Goal: Information Seeking & Learning: Learn about a topic

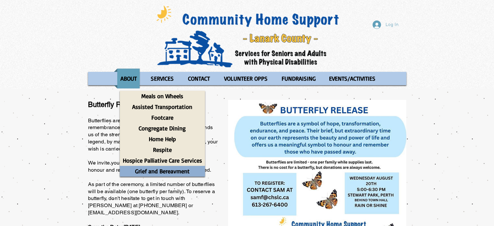
click at [163, 174] on p "Grief and Bereavment" at bounding box center [162, 171] width 60 height 11
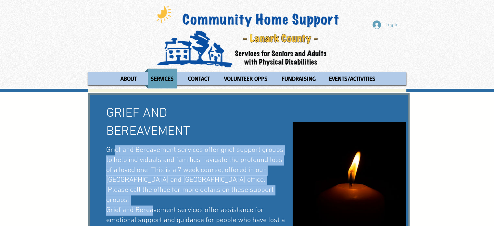
drag, startPoint x: 114, startPoint y: 149, endPoint x: 161, endPoint y: 182, distance: 57.7
click at [152, 202] on span "Grief and Bereavement services offer grief support groups to help individuals a…" at bounding box center [195, 195] width 179 height 99
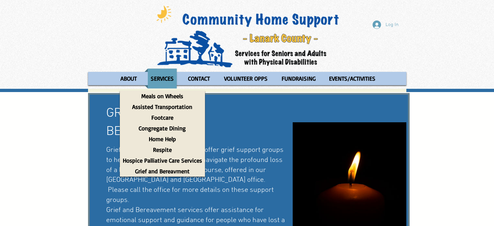
click at [73, 136] on div "main content" at bounding box center [247, 180] width 494 height 176
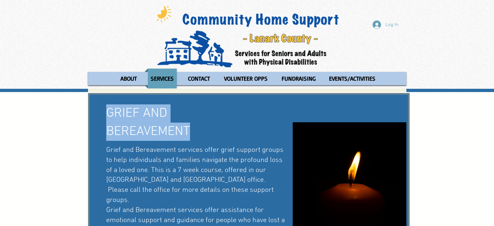
drag, startPoint x: 107, startPoint y: 111, endPoint x: 188, endPoint y: 130, distance: 83.1
click at [188, 130] on span "GRIEF AND BEREAVEMENT" at bounding box center [148, 123] width 84 height 34
copy span "GRIEF AND BEREAVEMENT"
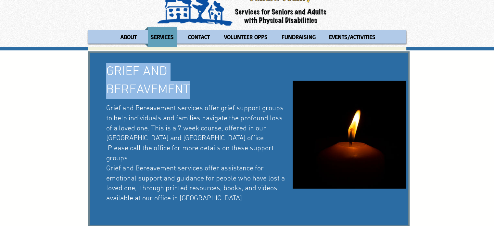
scroll to position [54, 0]
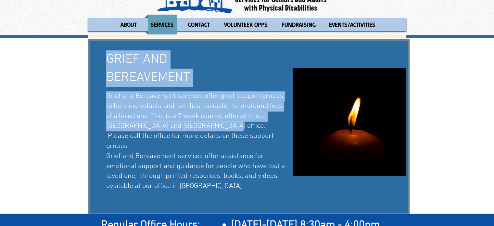
drag, startPoint x: 104, startPoint y: 94, endPoint x: 202, endPoint y: 124, distance: 101.9
click at [202, 124] on div "GRIEF AND BEREAVEMENT Grief and Bereavement services offer grief support groups…" at bounding box center [249, 127] width 322 height 176
click at [201, 130] on span "Grief and Bereavement services offer grief support groups to help individuals a…" at bounding box center [195, 141] width 179 height 99
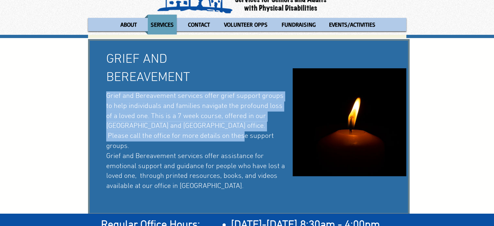
drag, startPoint x: 206, startPoint y: 139, endPoint x: 106, endPoint y: 94, distance: 110.1
click at [106, 94] on h6 "Grief and Bereavement services offer grief support groups to help individuals a…" at bounding box center [196, 146] width 181 height 110
copy span "Grief and Bereavement services offer grief support groups to help individuals a…"
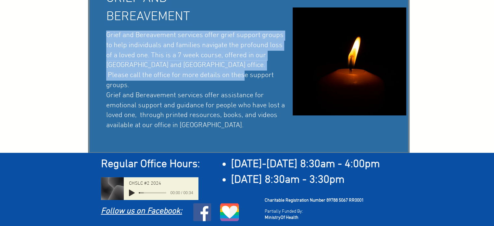
scroll to position [115, 0]
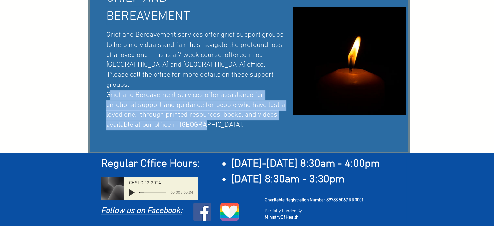
drag, startPoint x: 207, startPoint y: 113, endPoint x: 107, endPoint y: 86, distance: 104.0
click at [107, 86] on h6 "Grief and Bereavement services offer grief support groups to help individuals a…" at bounding box center [196, 85] width 181 height 110
copy span "Grief and Bereavement services offer assistance for emotional support and guida…"
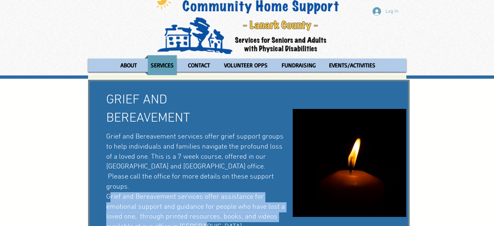
scroll to position [0, 0]
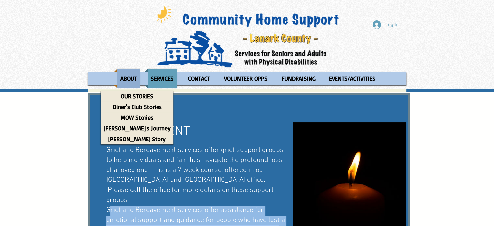
click at [125, 77] on p "ABOUT" at bounding box center [129, 79] width 22 height 20
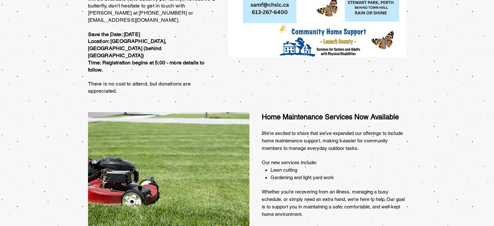
scroll to position [216, 0]
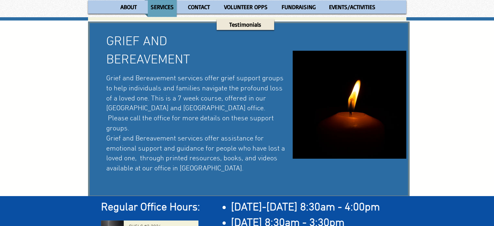
scroll to position [108, 0]
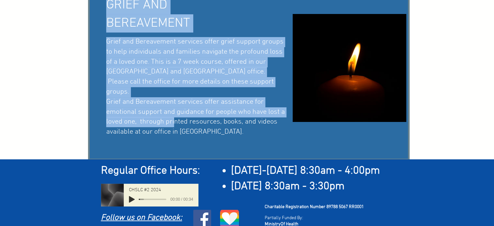
drag, startPoint x: 106, startPoint y: 91, endPoint x: 176, endPoint y: 116, distance: 74.2
click at [174, 115] on div "GRIEF AND BEREAVEMENT Grief and Bereavement services offer grief support groups…" at bounding box center [249, 73] width 322 height 176
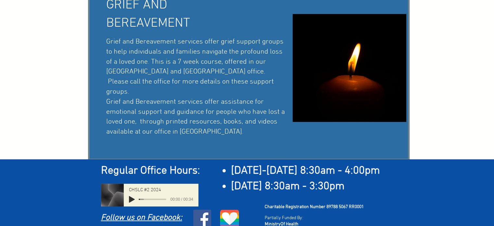
click at [201, 123] on h6 "Grief and Bereavement services offer grief support groups to help individuals a…" at bounding box center [196, 92] width 181 height 110
click at [198, 120] on span "Grief and Bereavement services offer grief support groups to help individuals a…" at bounding box center [195, 86] width 179 height 99
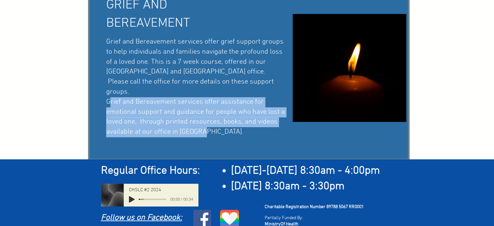
drag, startPoint x: 202, startPoint y: 122, endPoint x: 107, endPoint y: 93, distance: 99.1
click at [107, 93] on h6 "Grief and Bereavement services offer grief support groups to help individuals a…" at bounding box center [196, 92] width 181 height 110
copy span "Grief and Bereavement services offer assistance for emotional support and guida…"
